Goal: Use online tool/utility

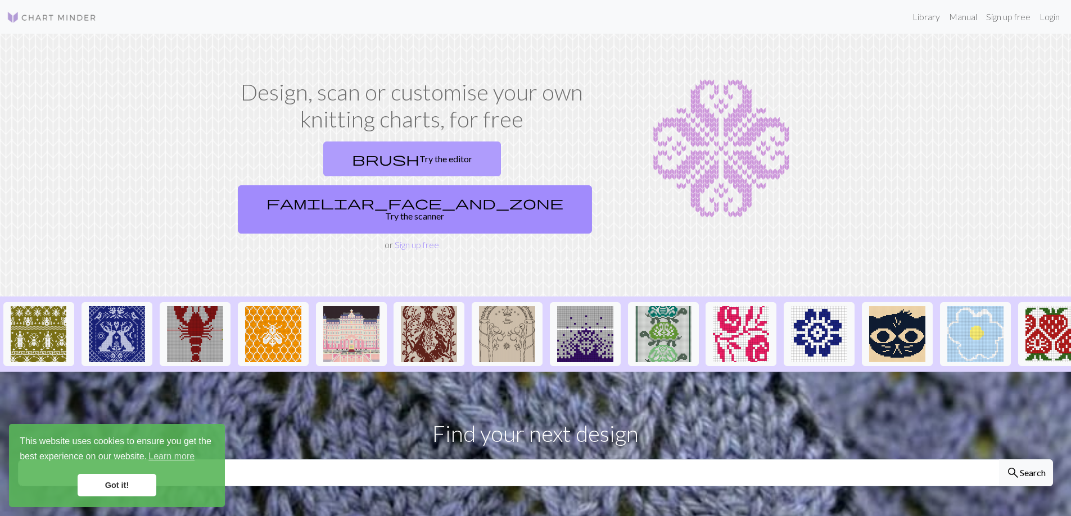
click at [323, 143] on link "brush Try the editor" at bounding box center [412, 159] width 178 height 35
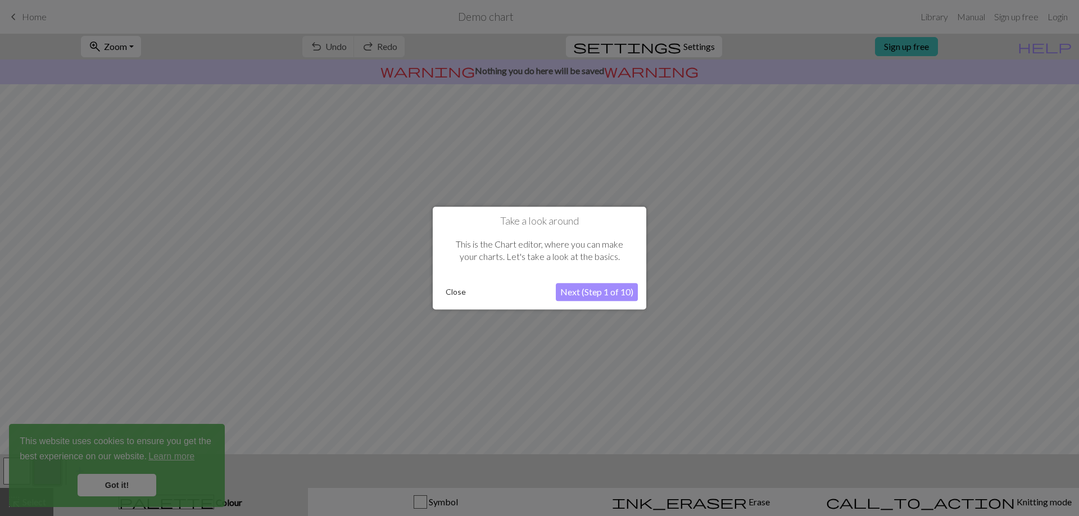
click at [611, 292] on button "Next (Step 1 of 10)" at bounding box center [597, 292] width 82 height 18
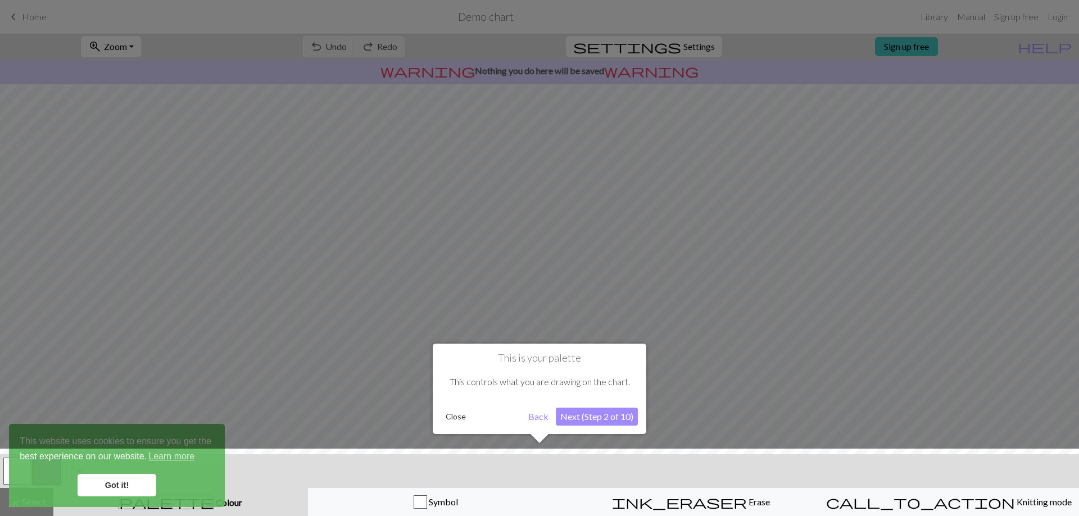
click at [530, 416] on button "Back" at bounding box center [538, 417] width 29 height 18
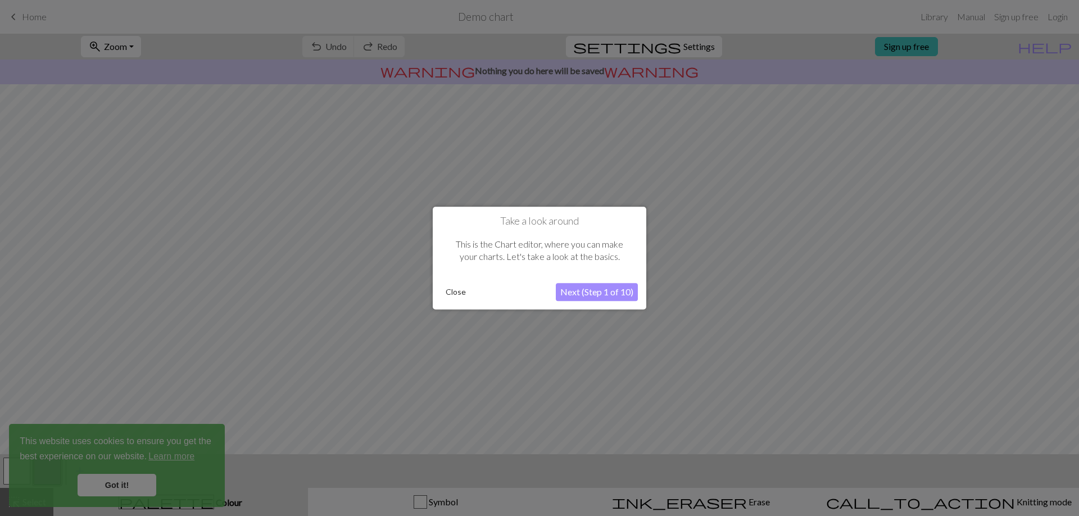
click at [454, 290] on button "Close" at bounding box center [455, 292] width 29 height 17
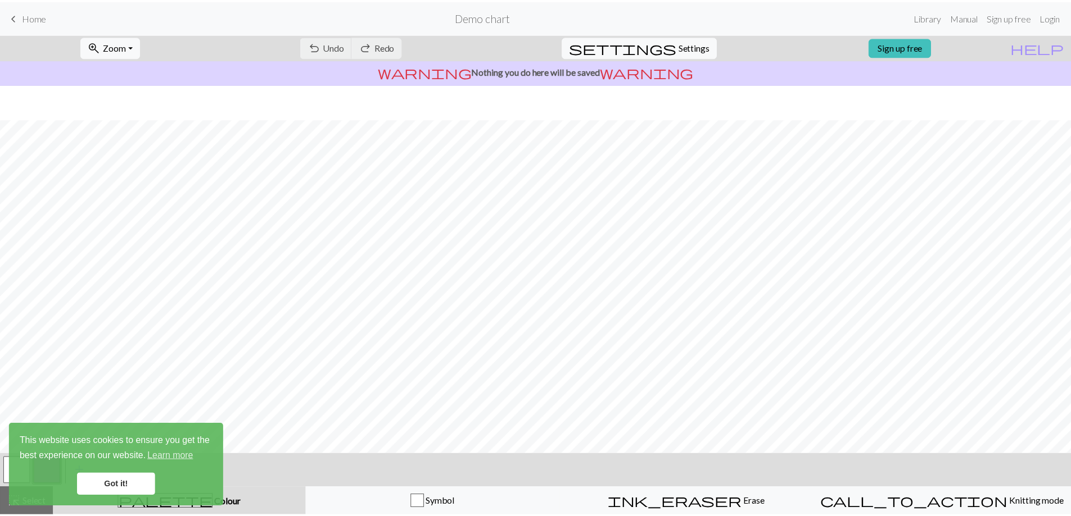
scroll to position [48, 0]
